Goal: Task Accomplishment & Management: Complete application form

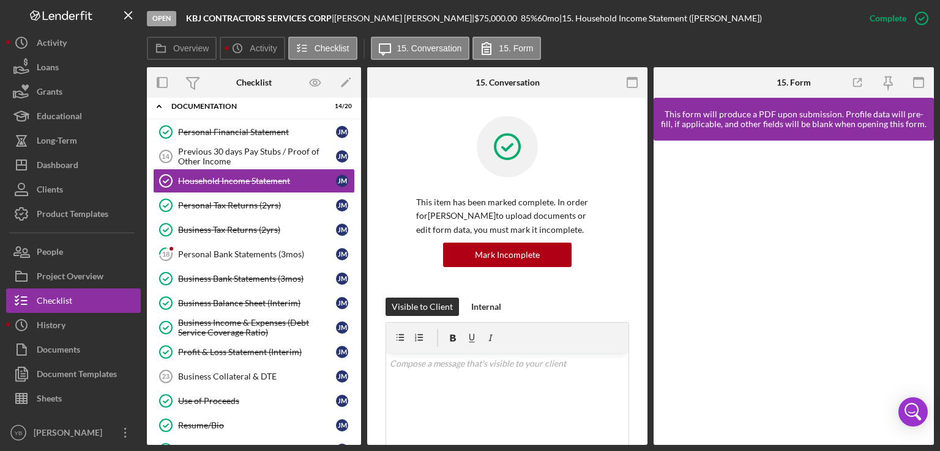
scroll to position [440, 0]
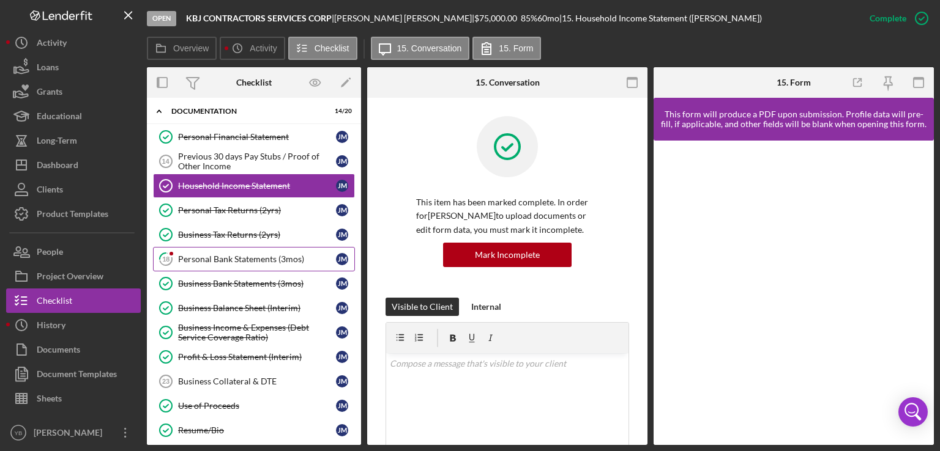
click at [211, 254] on div "Personal Bank Statements (3mos)" at bounding box center [257, 259] width 158 height 10
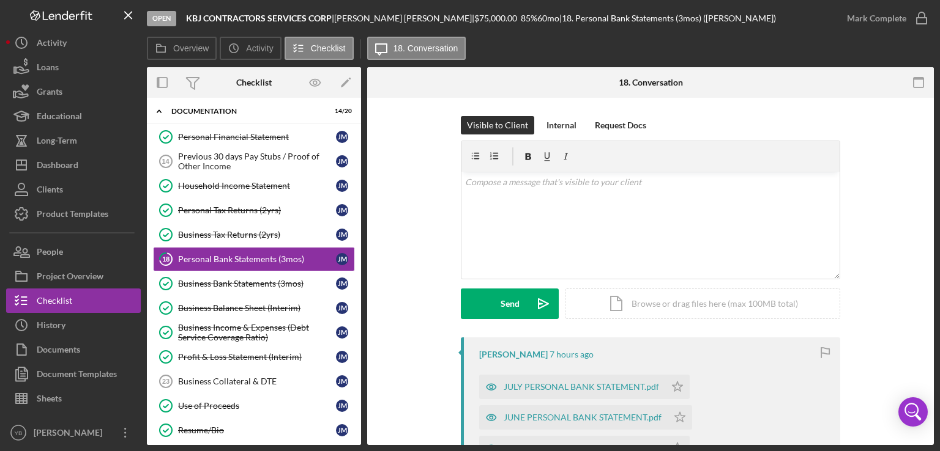
drag, startPoint x: 927, startPoint y: 294, endPoint x: 923, endPoint y: 314, distance: 20.8
click at [923, 314] on div "Visible to Client Internal Request Docs v Color teal Color pink Remove color Ad…" at bounding box center [650, 401] width 566 height 607
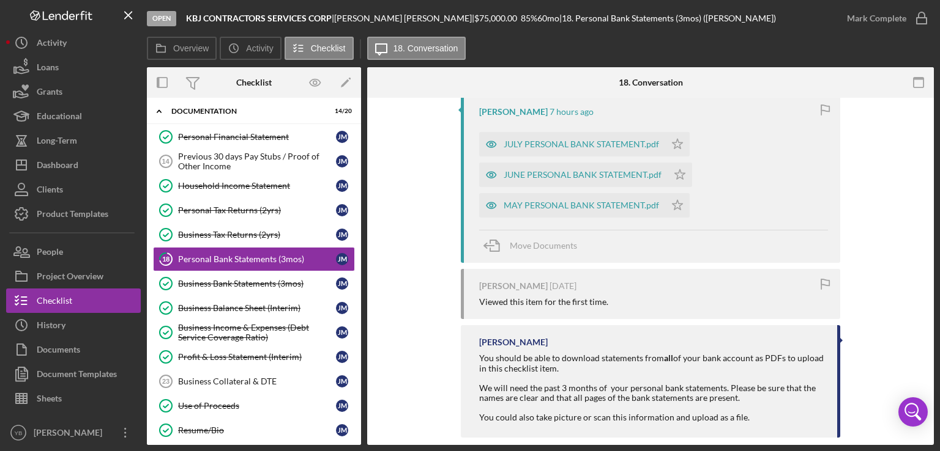
scroll to position [245, 0]
click at [585, 141] on div "JULY PERSONAL BANK STATEMENT.pdf" at bounding box center [580, 143] width 155 height 10
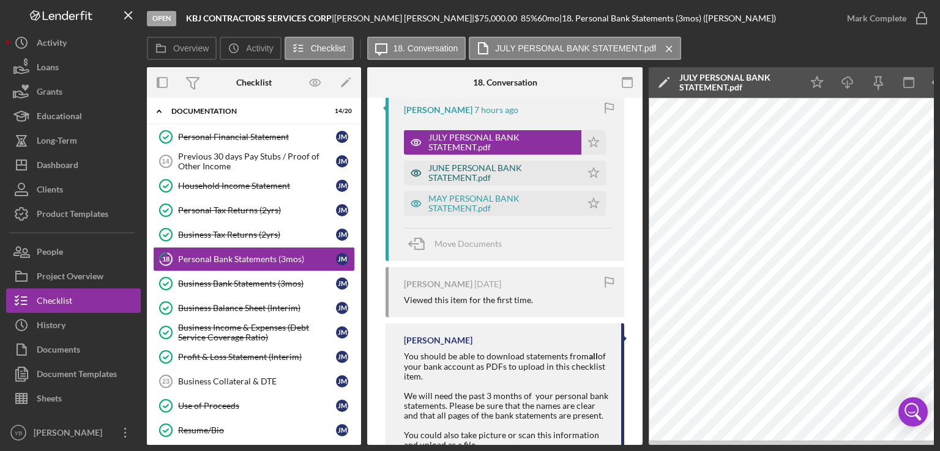
click at [483, 172] on div "JUNE PERSONAL BANK STATEMENT.pdf" at bounding box center [501, 173] width 147 height 20
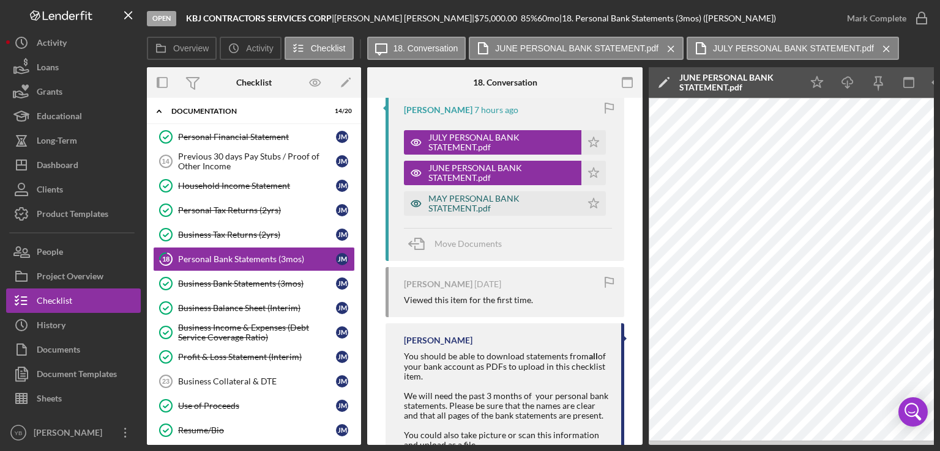
click at [458, 209] on div "MAY PERSONAL BANK STATEMENT.pdf" at bounding box center [501, 204] width 147 height 20
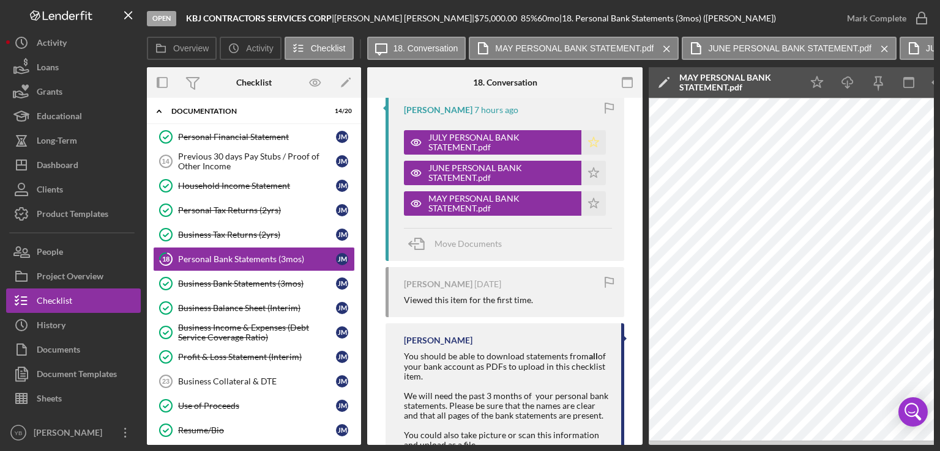
click at [591, 145] on polygon "button" at bounding box center [594, 142] width 10 height 10
click at [591, 169] on polygon "button" at bounding box center [594, 173] width 10 height 10
click at [586, 204] on icon "Icon/Star" at bounding box center [593, 203] width 24 height 24
drag, startPoint x: 644, startPoint y: 238, endPoint x: 642, endPoint y: 231, distance: 7.7
click at [642, 231] on div "Overview Internal Workflow Stage Open Icon/Dropdown Arrow Archive (can unarchiv…" at bounding box center [540, 256] width 787 height 378
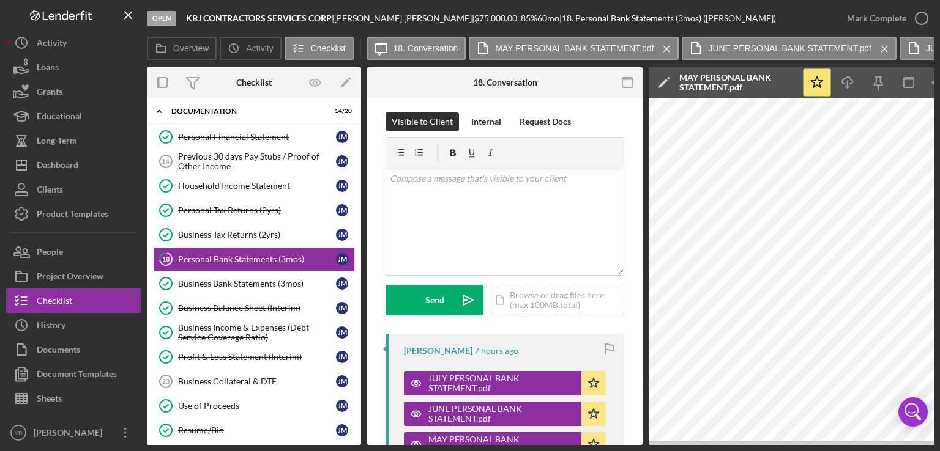
scroll to position [0, 0]
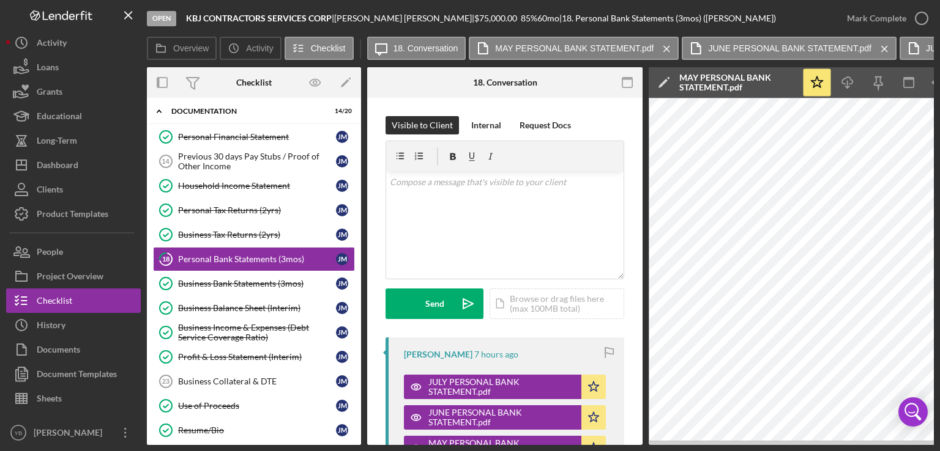
click at [501, 374] on div "JULY PERSONAL BANK STATEMENT.pdf Icon/Star" at bounding box center [508, 384] width 208 height 31
click at [497, 410] on div "JUNE PERSONAL BANK STATEMENT.pdf" at bounding box center [501, 418] width 147 height 20
click at [516, 388] on div "JULY PERSONAL BANK STATEMENT.pdf" at bounding box center [501, 387] width 147 height 20
click at [587, 388] on icon "Icon/Star" at bounding box center [593, 387] width 24 height 24
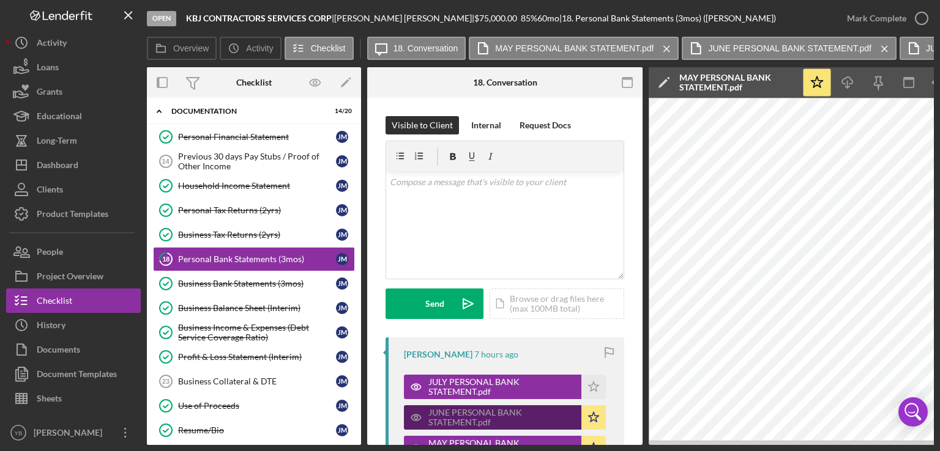
click at [492, 413] on div "JUNE PERSONAL BANK STATEMENT.pdf" at bounding box center [501, 418] width 147 height 20
click at [521, 444] on div "Open KBJ CONTRACTORS SERVICES CORP | [PERSON_NAME] | $75,000.00 85 % 60 mo | 18…" at bounding box center [470, 225] width 940 height 451
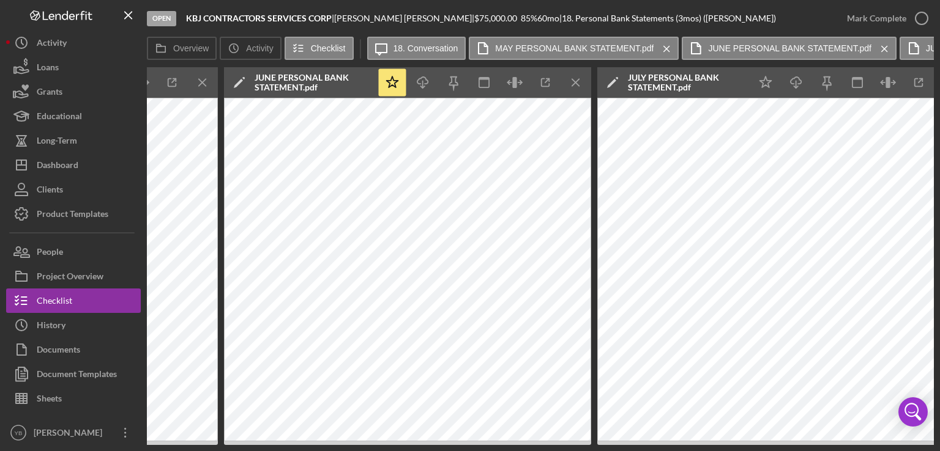
scroll to position [0, 828]
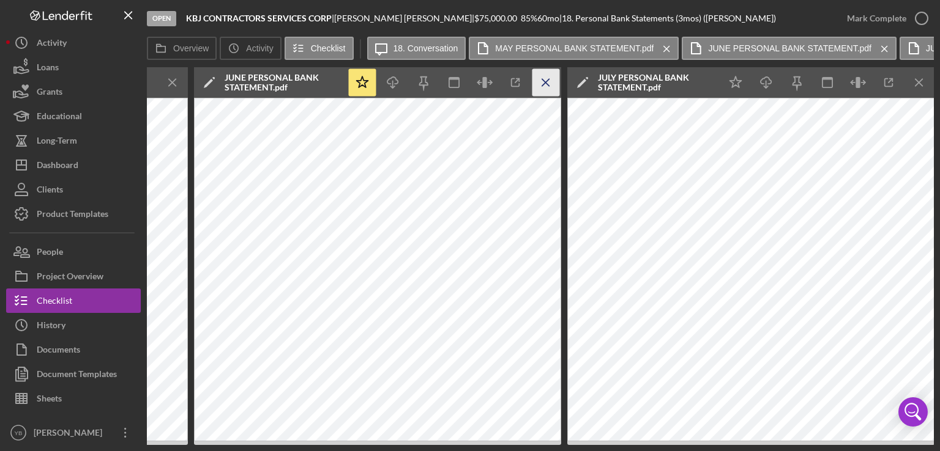
click at [551, 80] on icon "Icon/Menu Close" at bounding box center [546, 83] width 28 height 28
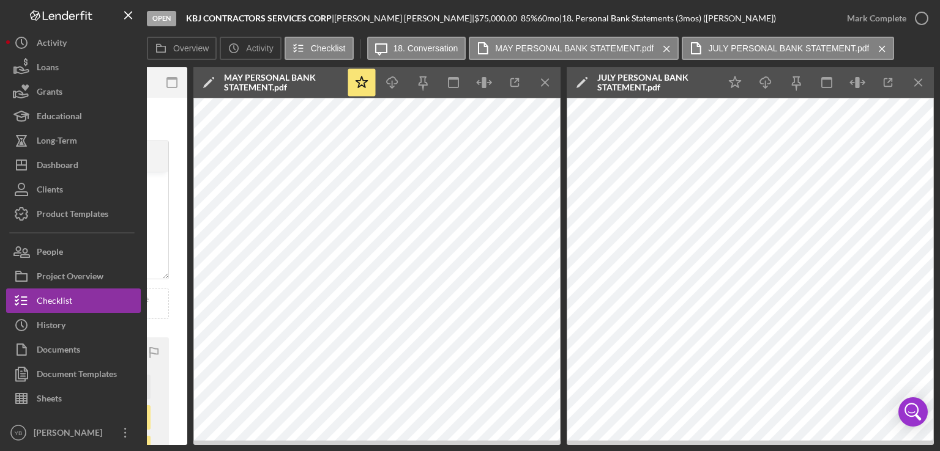
scroll to position [0, 455]
click at [551, 80] on icon "Icon/Menu Close" at bounding box center [546, 83] width 28 height 28
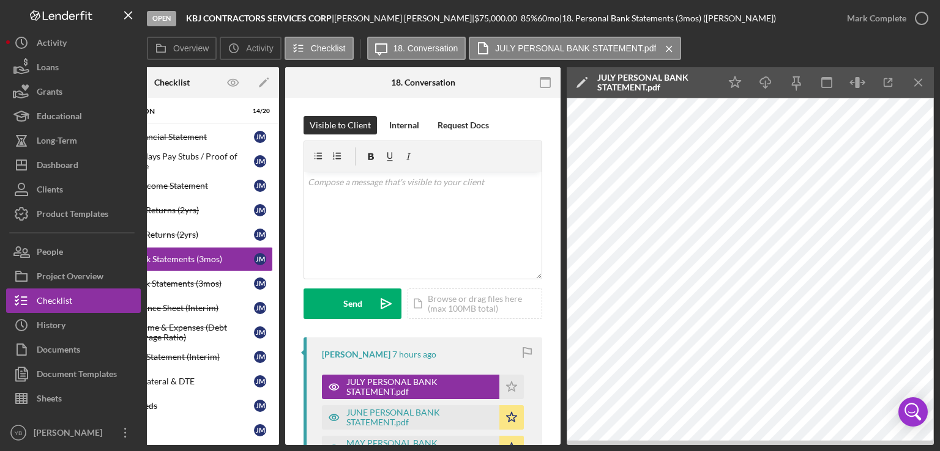
scroll to position [0, 81]
click at [916, 89] on icon "Icon/Menu Close" at bounding box center [919, 83] width 28 height 28
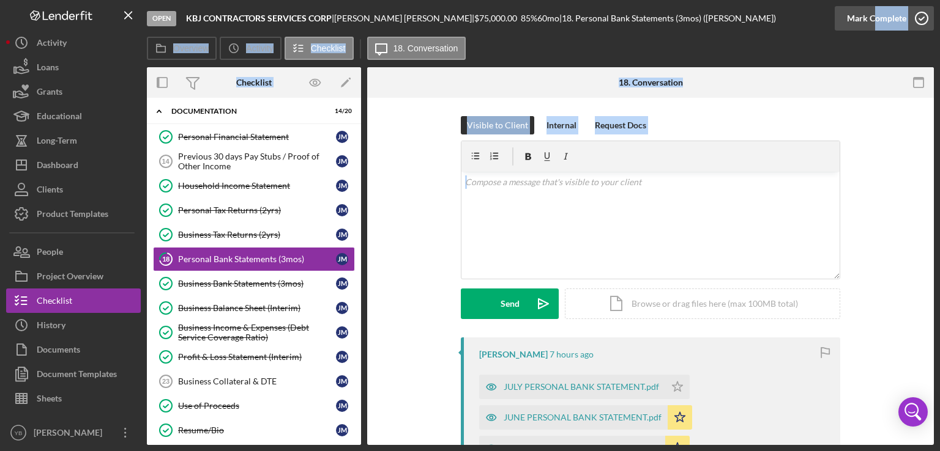
drag, startPoint x: 924, startPoint y: 197, endPoint x: 874, endPoint y: 10, distance: 193.1
click at [874, 10] on div "Open KBJ CONTRACTORS SERVICES CORP | [PERSON_NAME] | $75,000.00 85 % 60 mo | 18…" at bounding box center [540, 222] width 787 height 445
click at [874, 10] on div "Mark Complete" at bounding box center [876, 18] width 59 height 24
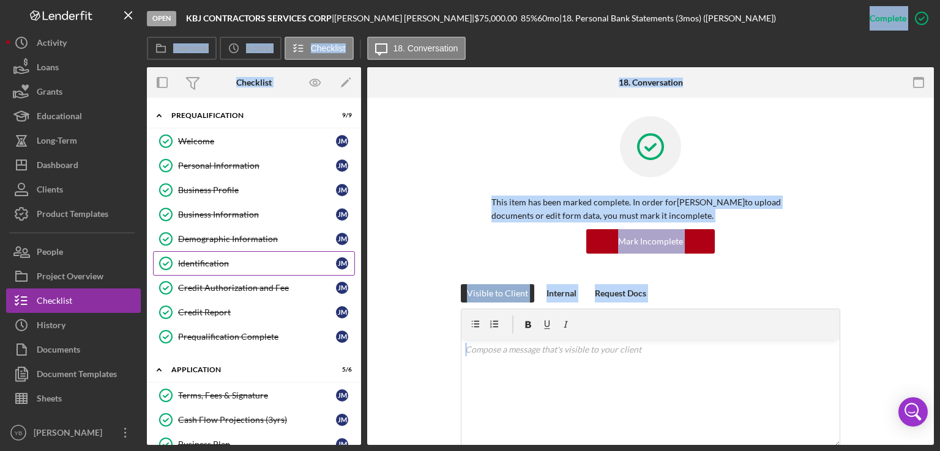
click at [199, 261] on div "Identification" at bounding box center [257, 264] width 158 height 10
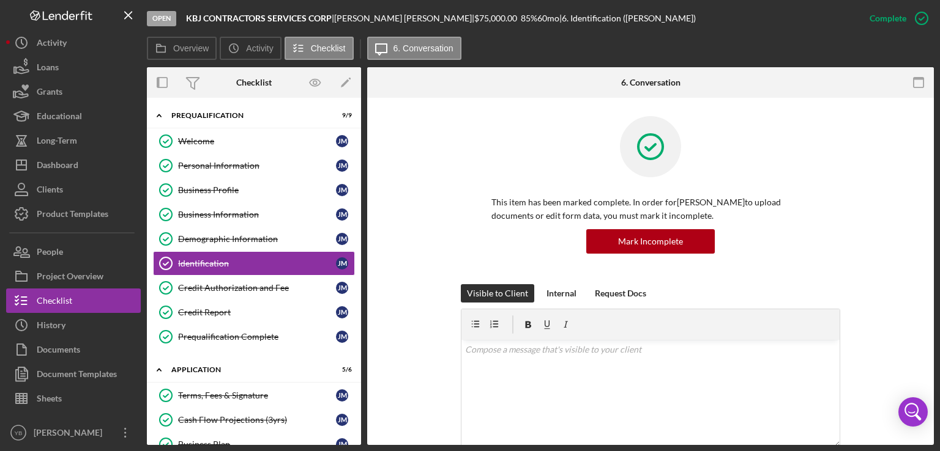
click at [832, 222] on div "This item has been marked complete. In order for [PERSON_NAME] to upload docume…" at bounding box center [650, 200] width 379 height 168
drag, startPoint x: 935, startPoint y: 242, endPoint x: 894, endPoint y: 270, distance: 49.4
click at [894, 270] on div "Open KBJ CONTRACTORS SERVICES CORP | [PERSON_NAME] | $75,000.00 85 % 60 mo | 6.…" at bounding box center [470, 225] width 940 height 451
click at [894, 270] on div "This item has been marked complete. In order for [PERSON_NAME] to upload docume…" at bounding box center [650, 200] width 530 height 168
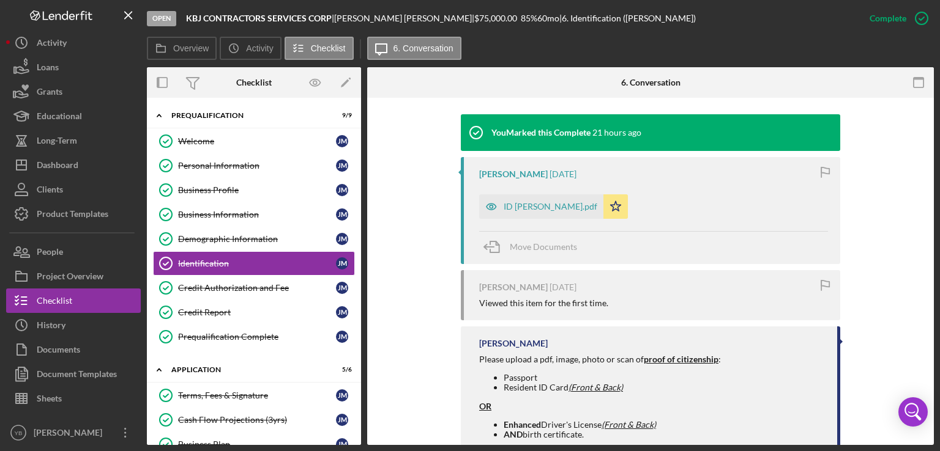
scroll to position [444, 0]
